Goal: Transaction & Acquisition: Download file/media

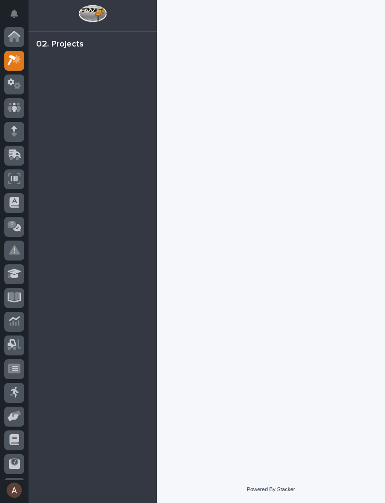
scroll to position [24, 0]
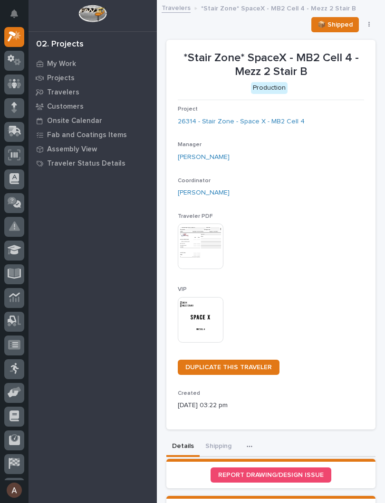
click at [195, 319] on img at bounding box center [201, 320] width 46 height 46
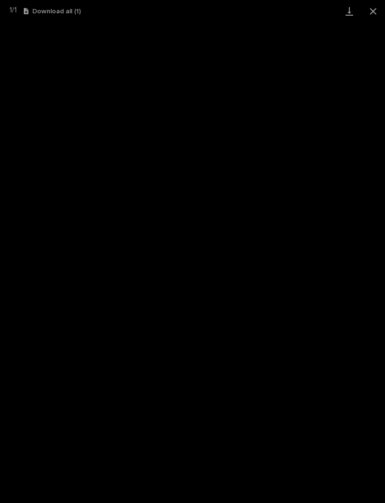
click at [355, 14] on link "Download" at bounding box center [349, 11] width 24 height 22
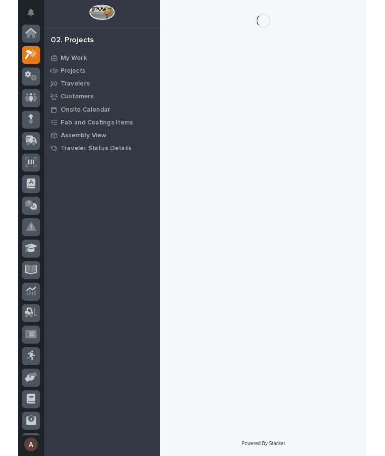
scroll to position [24, 0]
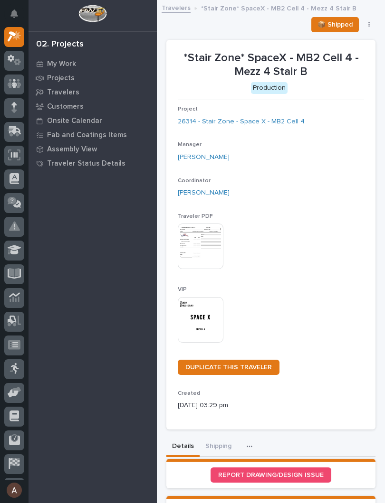
click at [205, 319] on img at bounding box center [201, 320] width 46 height 46
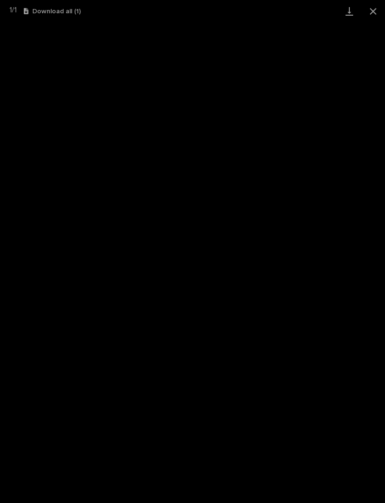
click at [343, 14] on link "Download" at bounding box center [349, 11] width 24 height 22
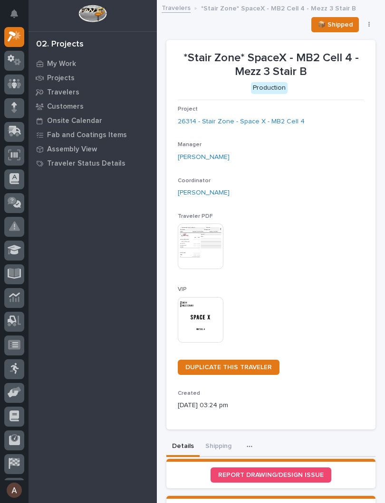
click at [203, 315] on img at bounding box center [201, 320] width 46 height 46
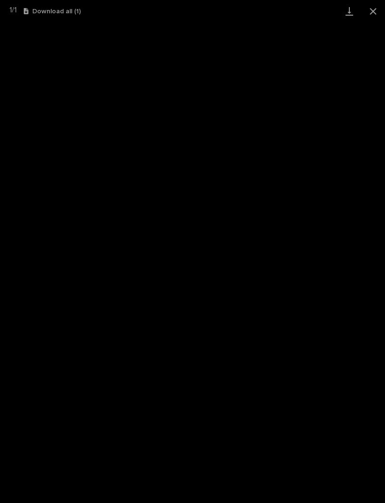
click at [351, 14] on link "Download" at bounding box center [349, 11] width 24 height 22
